Goal: Find contact information: Find contact information

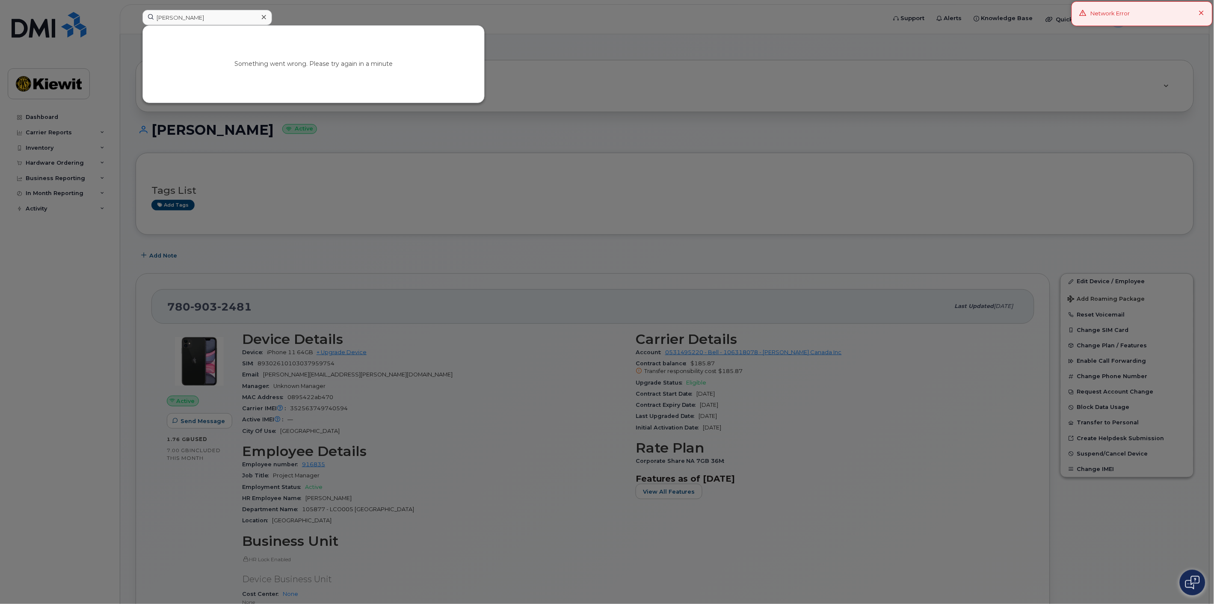
type input "[PERSON_NAME]"
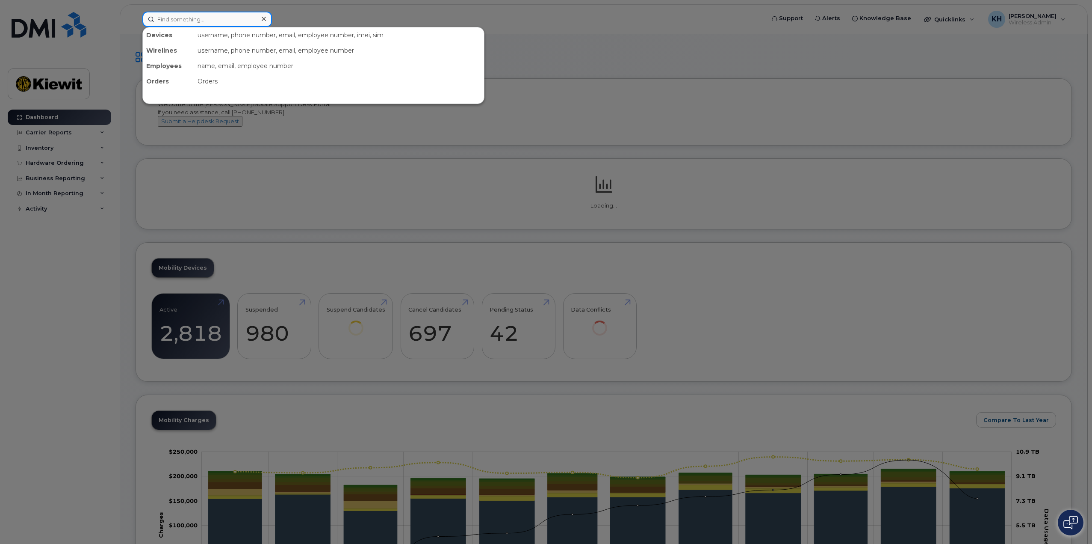
click at [245, 16] on input at bounding box center [207, 19] width 130 height 15
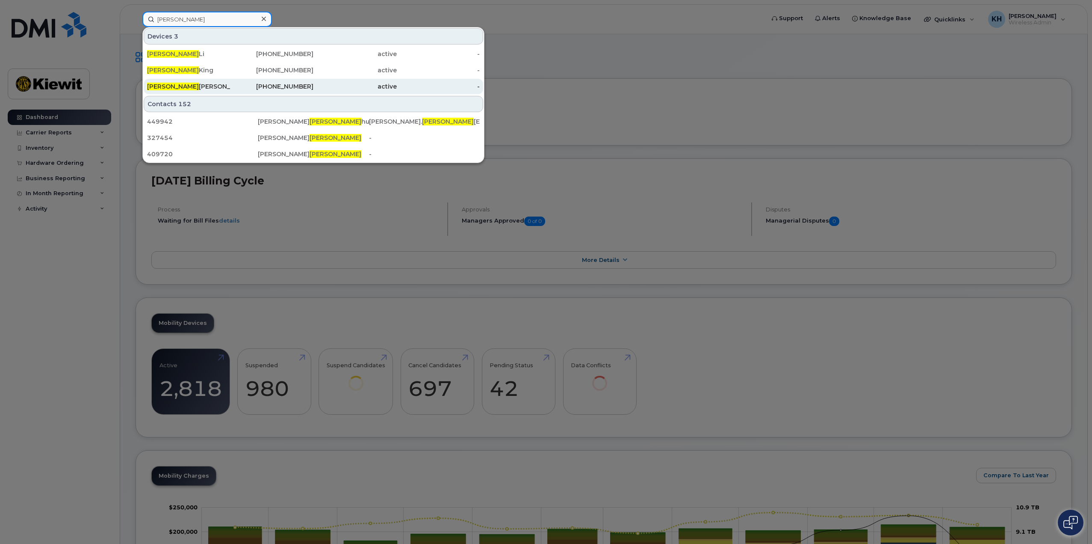
type input "[PERSON_NAME]"
click at [227, 84] on div "Brock Michalsky" at bounding box center [188, 86] width 83 height 9
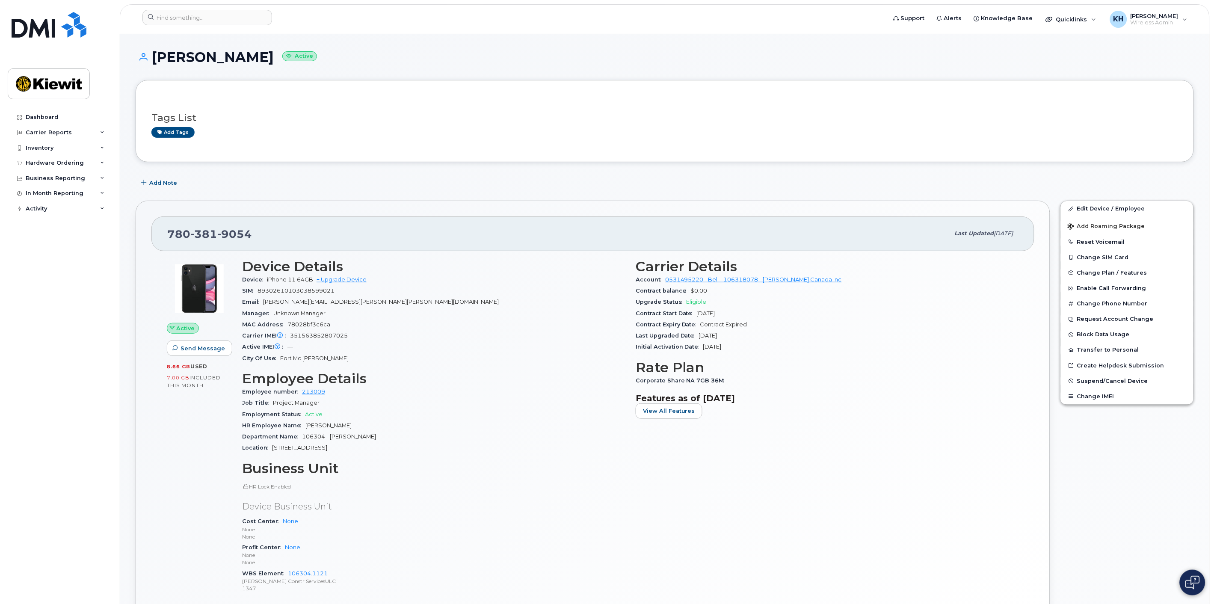
click at [360, 300] on div "Email [PERSON_NAME][EMAIL_ADDRESS][PERSON_NAME][PERSON_NAME][DOMAIN_NAME]" at bounding box center [433, 301] width 383 height 11
click at [363, 301] on div "Email BROCK.MICHALSKY@KIEWIT.COM" at bounding box center [433, 301] width 383 height 11
drag, startPoint x: 359, startPoint y: 302, endPoint x: 266, endPoint y: 301, distance: 93.2
click at [266, 301] on div "Email BROCK.MICHALSKY@KIEWIT.COM" at bounding box center [433, 301] width 383 height 11
copy span "BROCK.MICHALSKY@KIEWIT.COM"
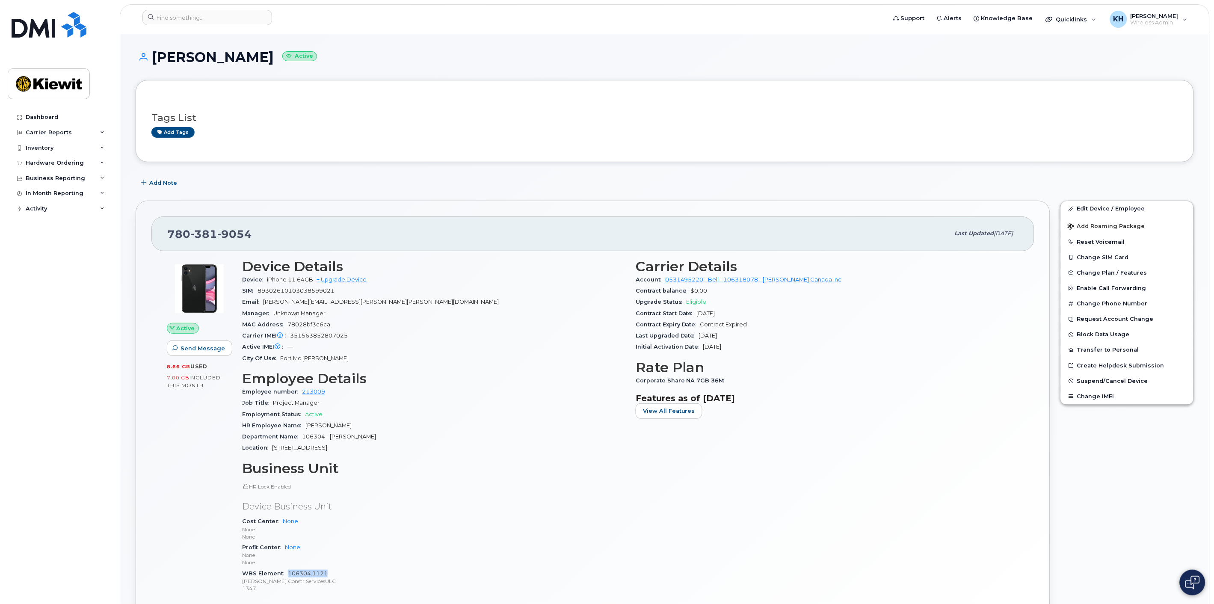
drag, startPoint x: 343, startPoint y: 573, endPoint x: 289, endPoint y: 574, distance: 54.3
click at [289, 574] on div "WBS Element 106304.1121 Kiewit Constr ServicesULC 1347" at bounding box center [433, 581] width 383 height 26
copy link "106304.1121"
